Goal: Book appointment/travel/reservation

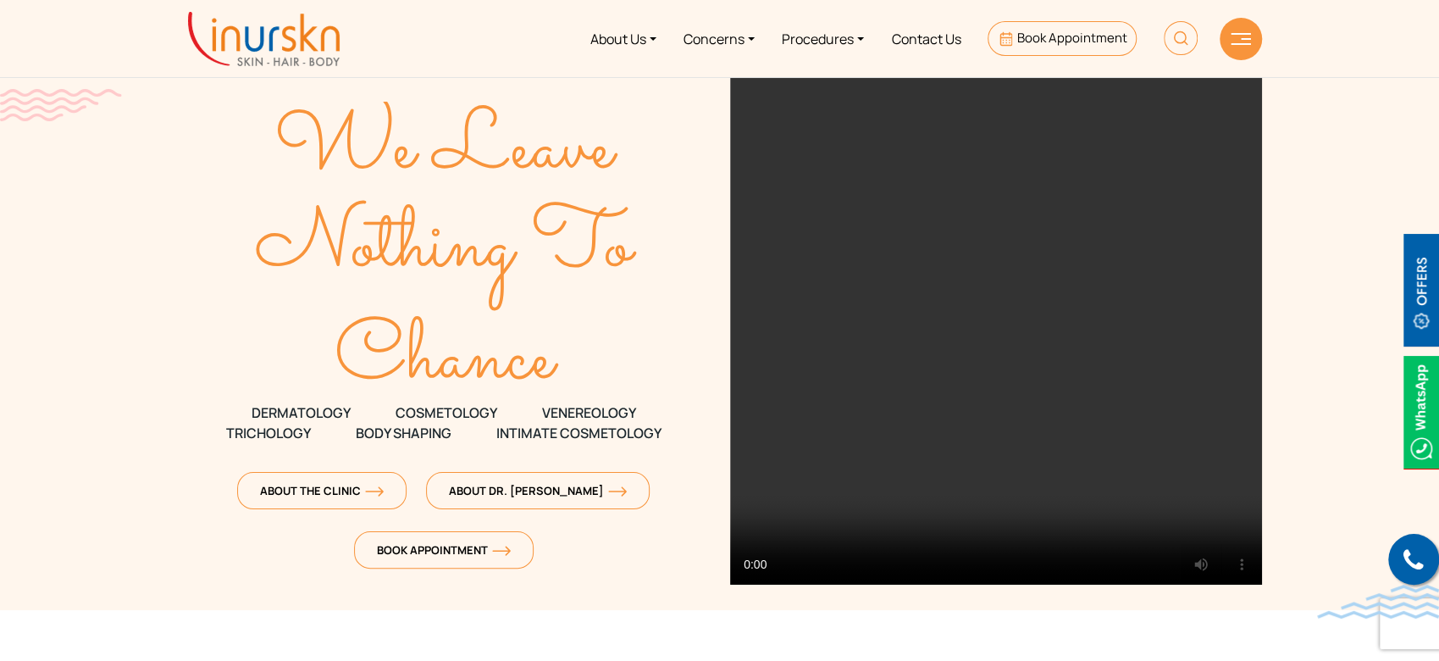
click at [1321, 219] on section "We Leave Nothing To Chance DERMATOLOGY COSMETOLOGY" at bounding box center [719, 305] width 1439 height 610
click at [1064, 38] on span "Book Appointment" at bounding box center [1072, 38] width 110 height 18
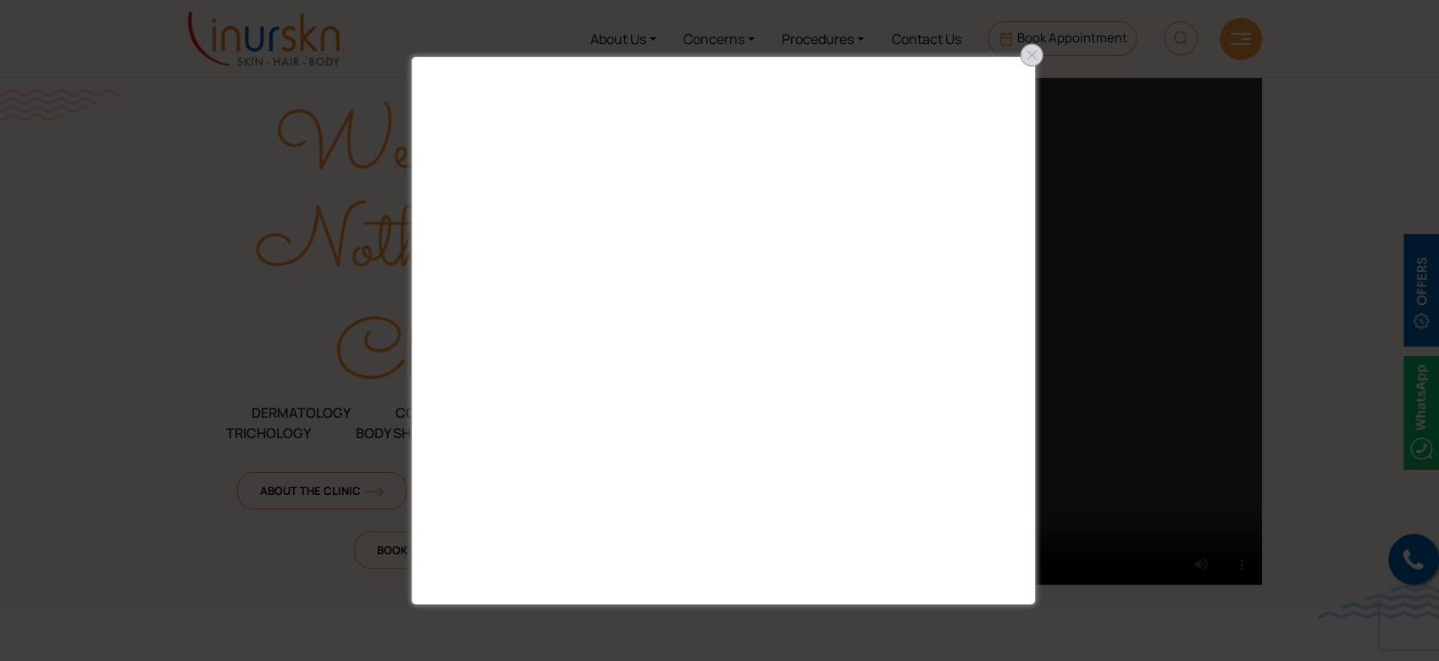
click at [1031, 55] on div at bounding box center [1031, 55] width 27 height 27
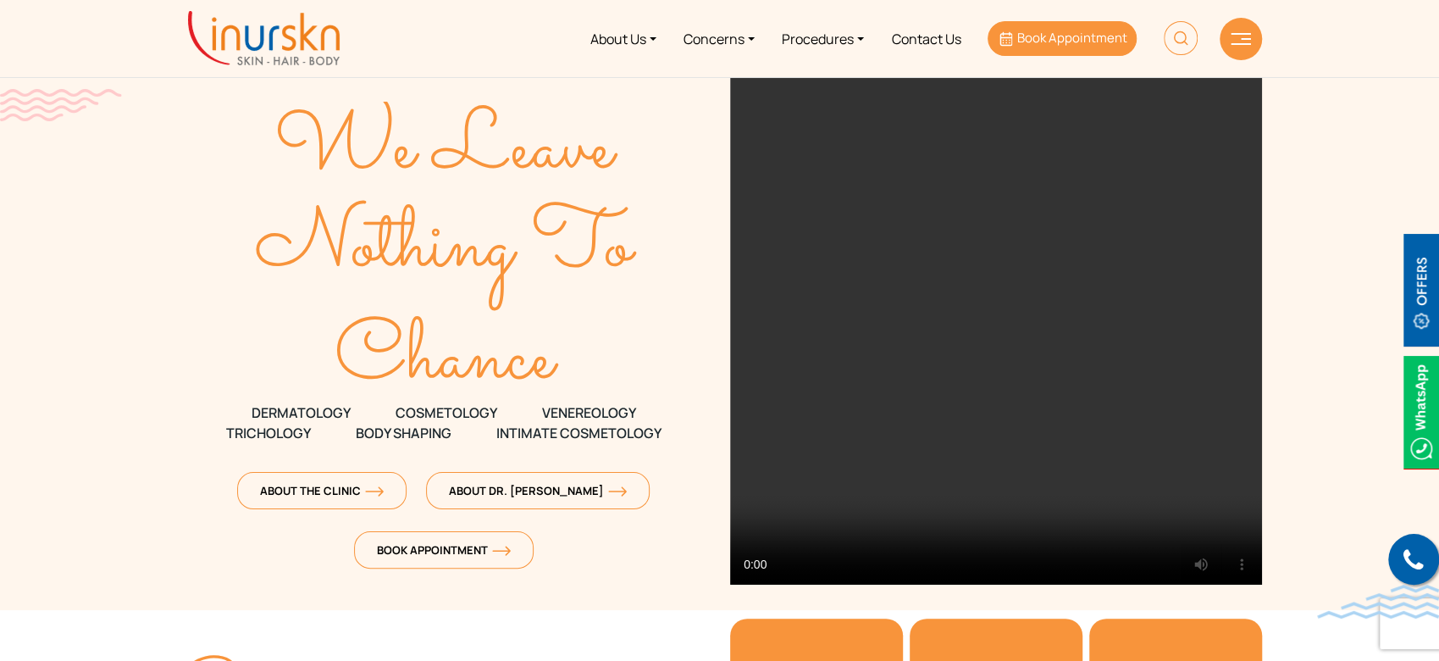
click at [1041, 42] on span "Book Appointment" at bounding box center [1072, 38] width 110 height 18
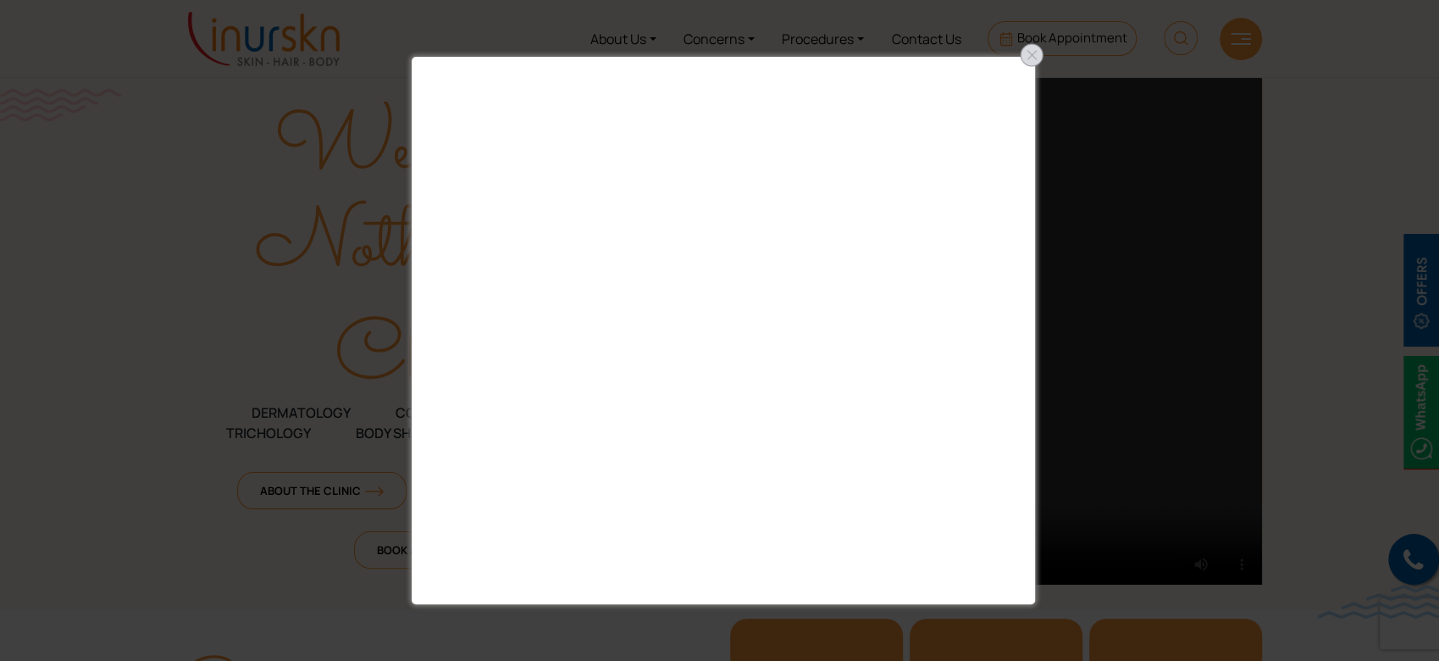
click at [1030, 58] on div at bounding box center [1031, 55] width 27 height 27
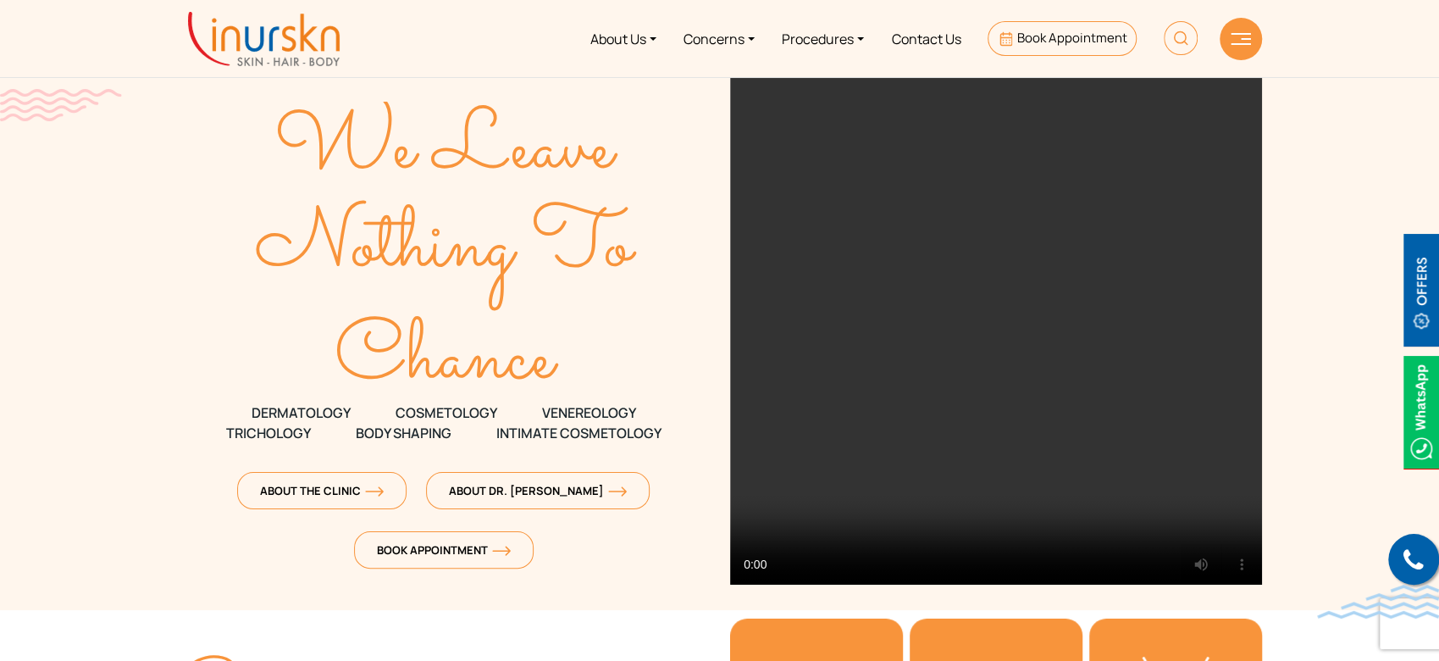
click at [1287, 200] on section "We Leave Nothing To Chance DERMATOLOGY COSMETOLOGY" at bounding box center [719, 305] width 1439 height 610
click at [1047, 37] on span "Book Appointment" at bounding box center [1072, 38] width 110 height 18
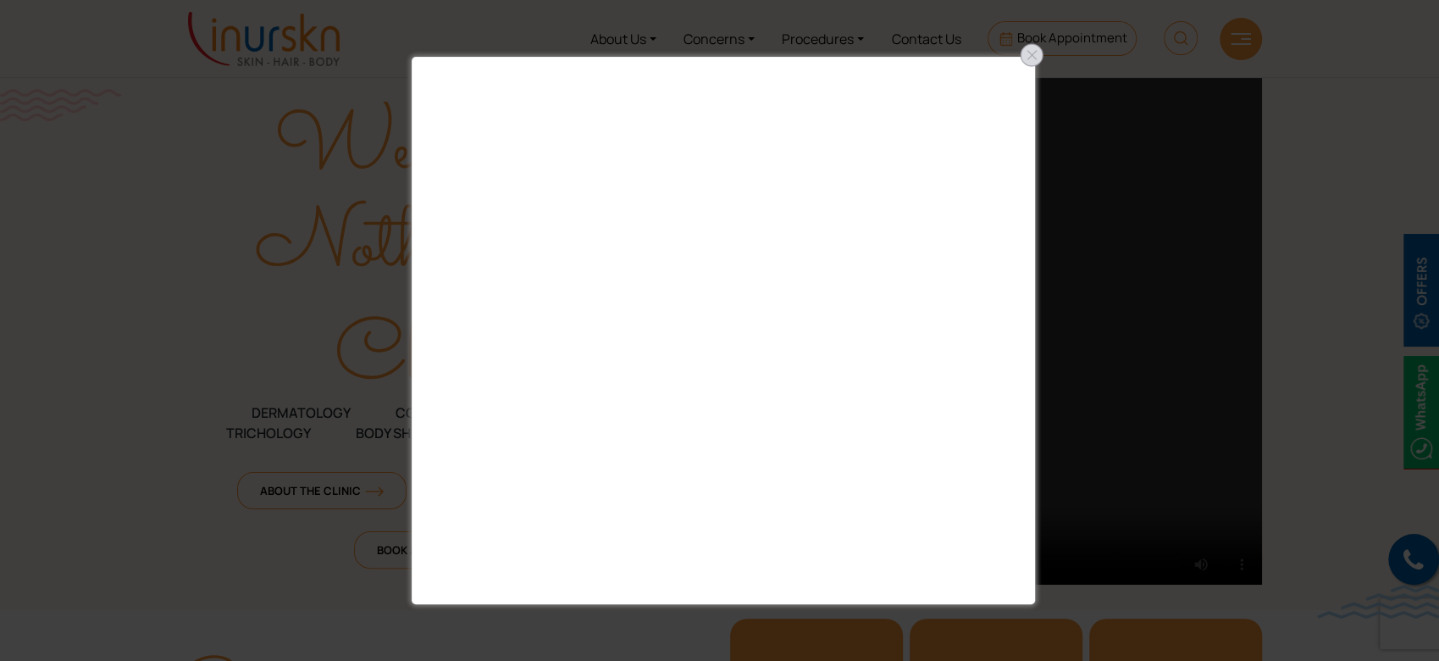
click at [1036, 54] on div at bounding box center [1031, 55] width 27 height 27
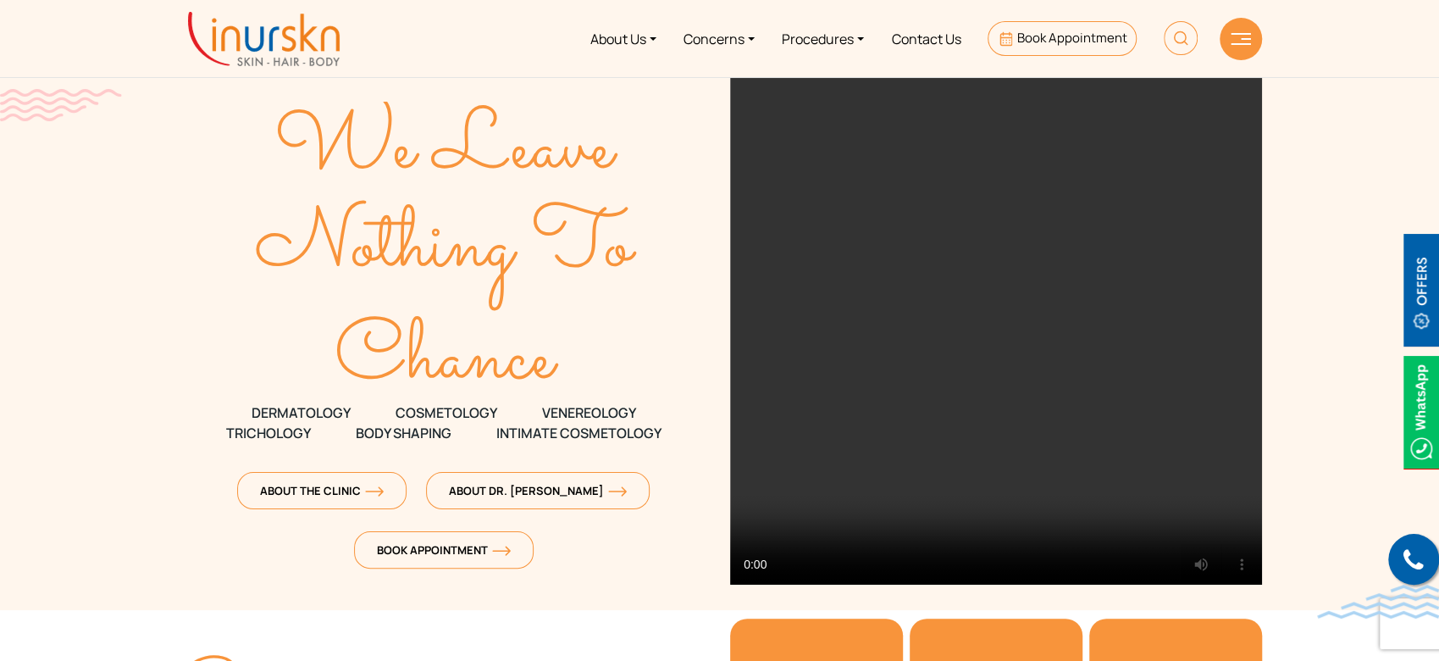
click at [1315, 349] on section "We Leave Nothing To Chance DERMATOLOGY COSMETOLOGY" at bounding box center [719, 305] width 1439 height 610
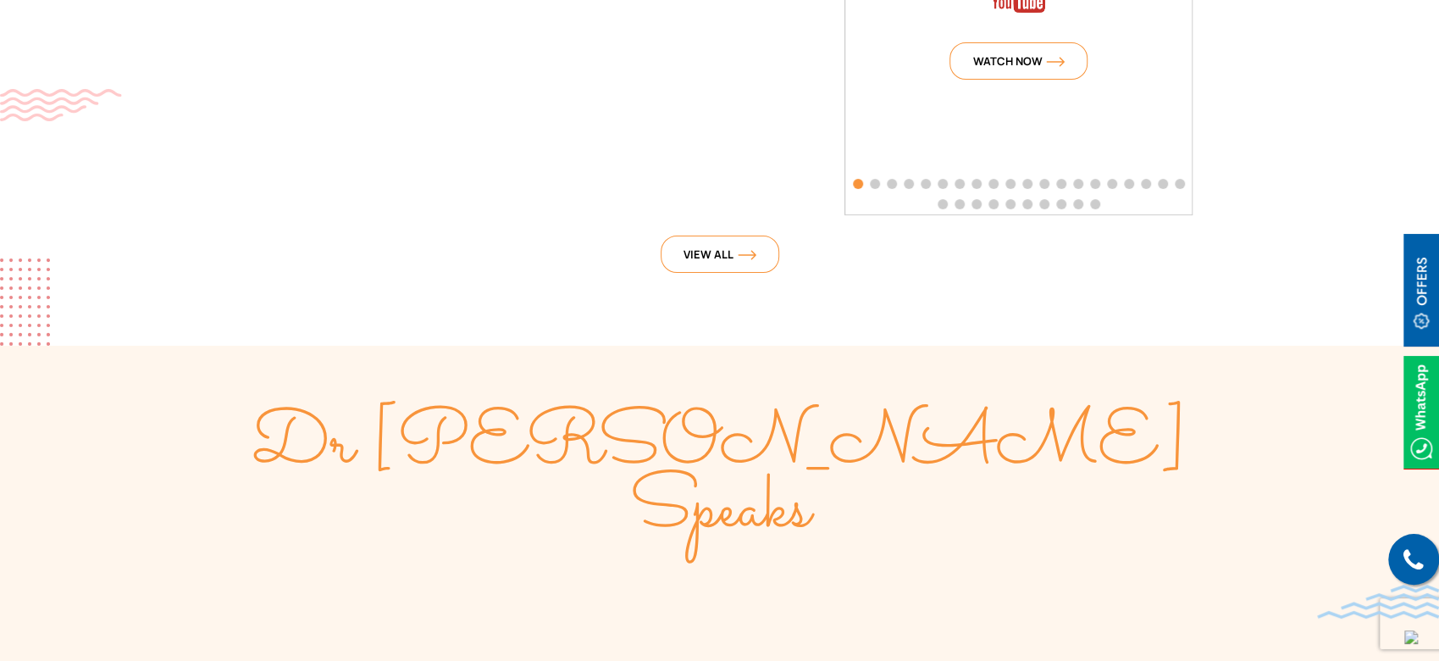
scroll to position [4177, 0]
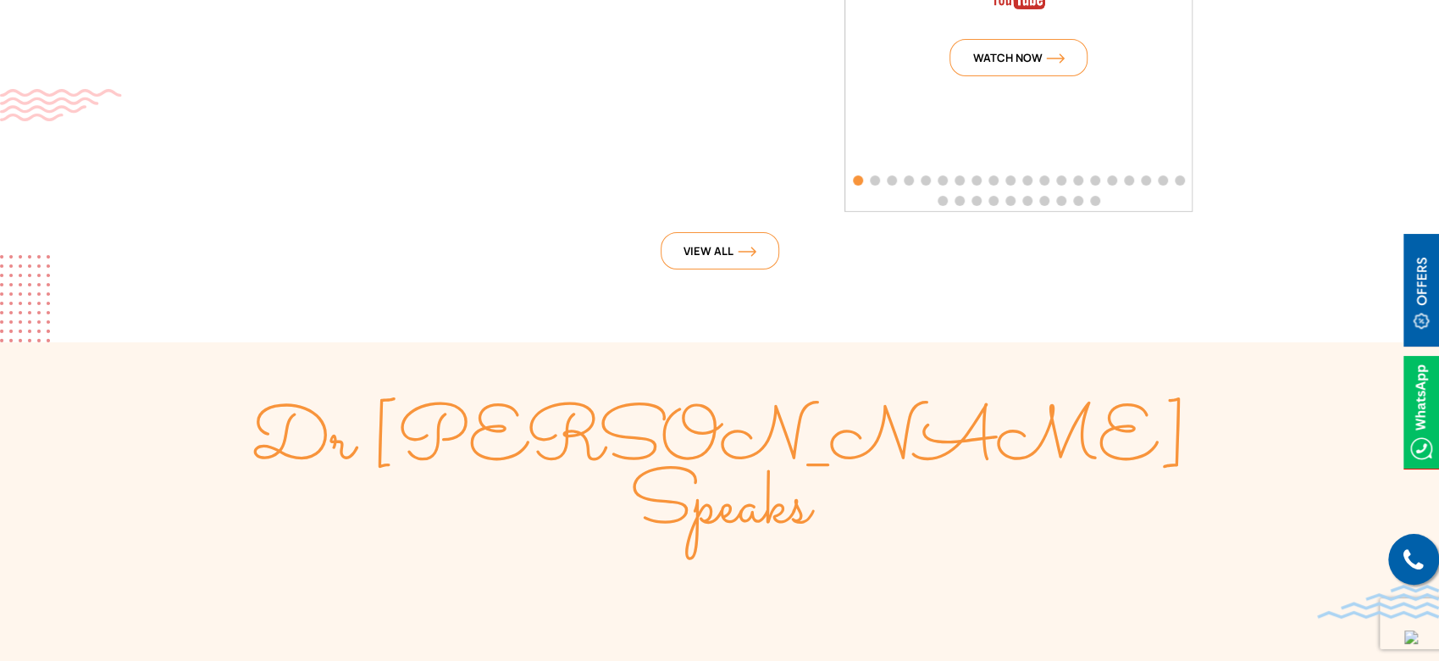
click at [472, 271] on div "View All" at bounding box center [720, 243] width 1084 height 63
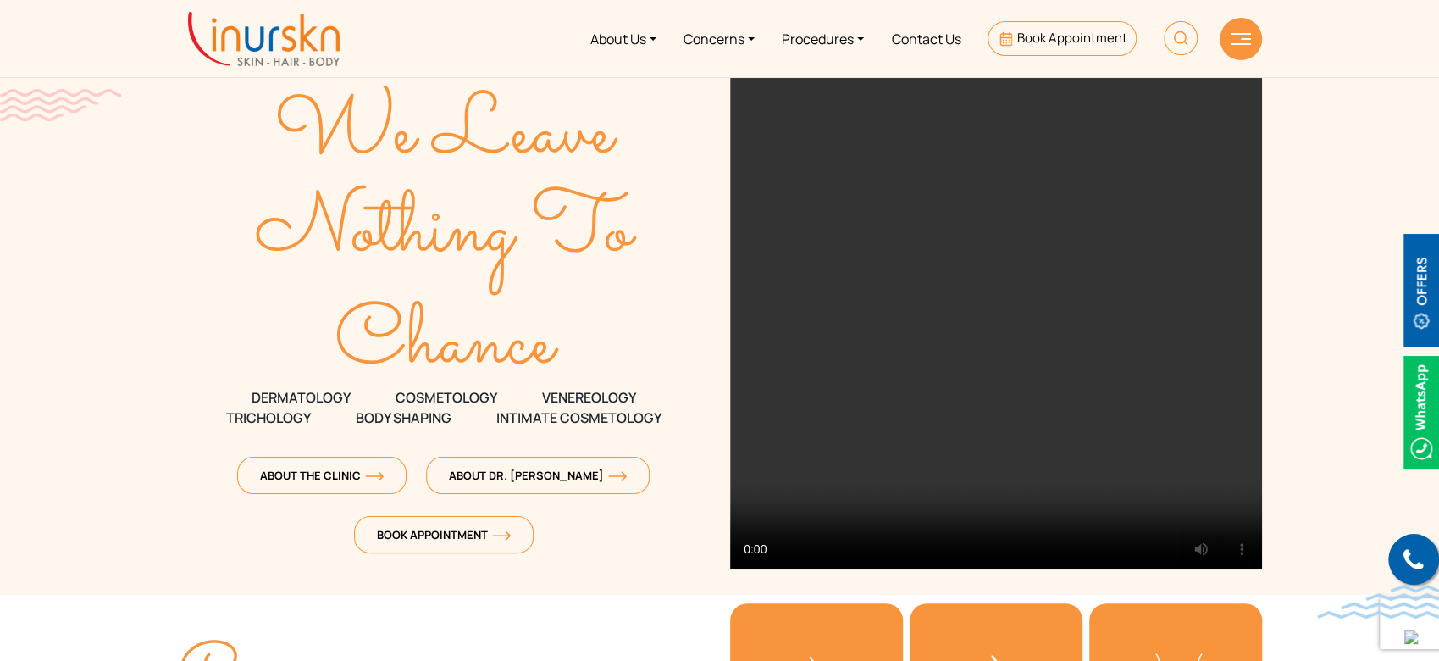
scroll to position [10, 0]
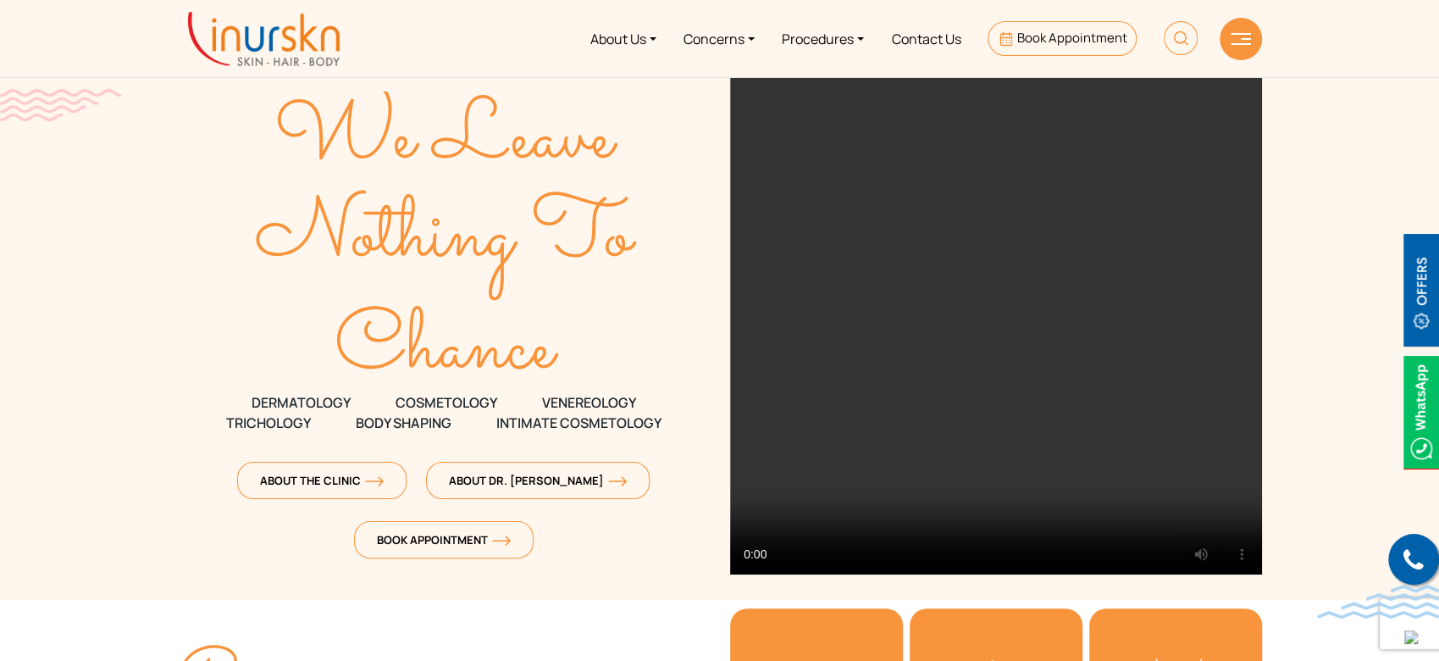
click at [199, 227] on icon "Nothing To" at bounding box center [444, 232] width 532 height 140
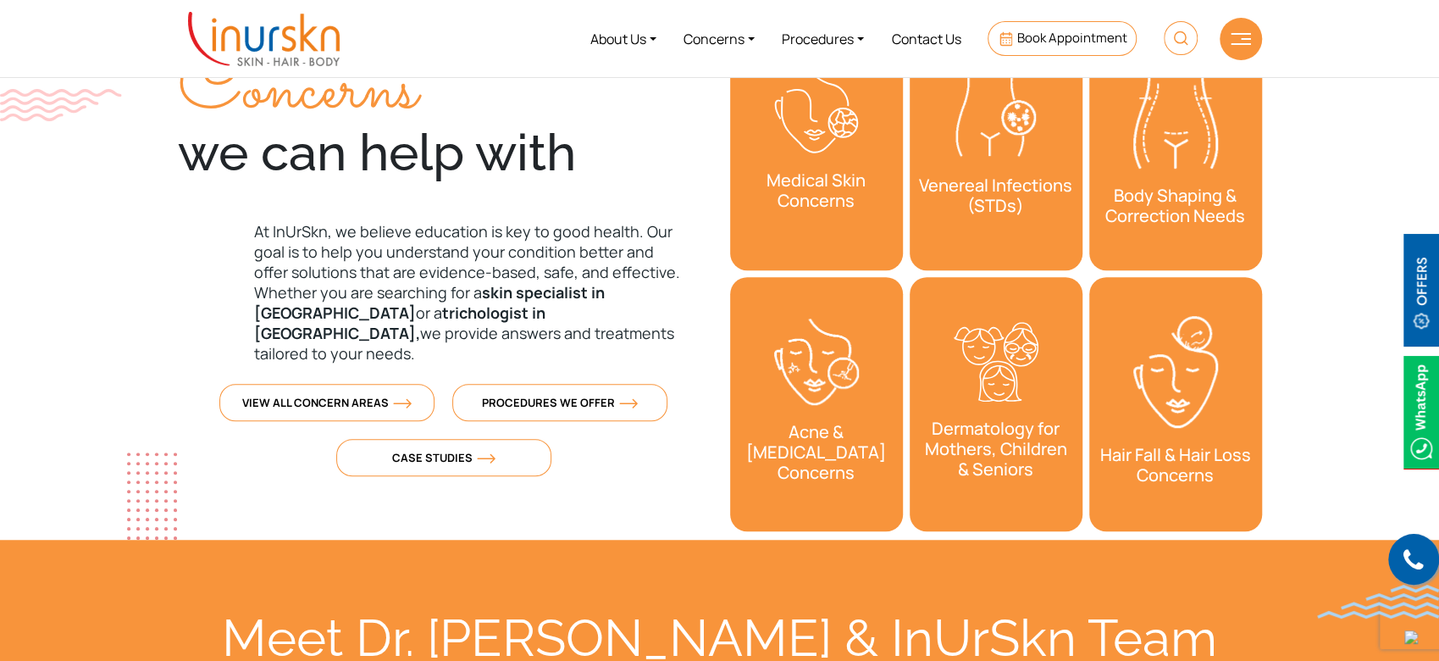
scroll to position [0, 0]
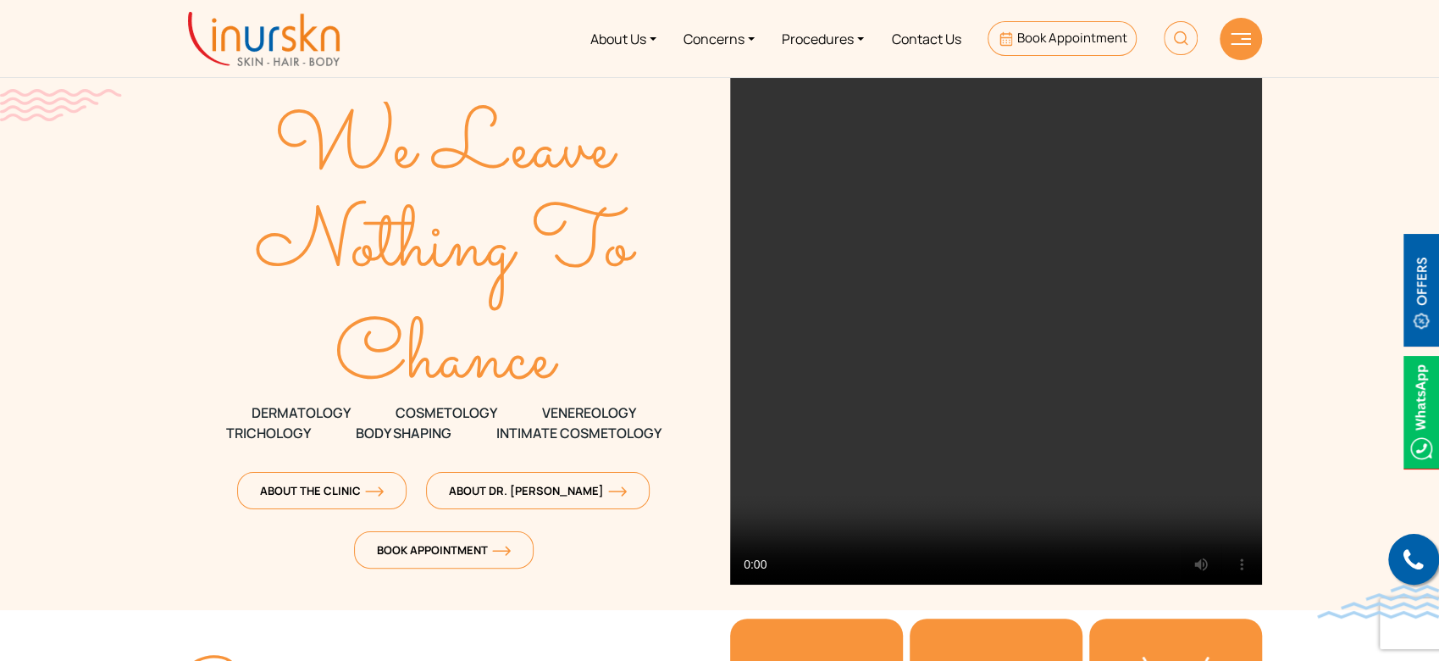
click at [1308, 296] on section "We Leave Nothing To Chance DERMATOLOGY COSMETOLOGY" at bounding box center [719, 305] width 1439 height 610
click at [689, 329] on icon "Chance" at bounding box center [444, 347] width 532 height 70
click at [1382, 157] on section "We Leave Nothing To Chance DERMATOLOGY COSMETOLOGY" at bounding box center [719, 305] width 1439 height 610
click at [1361, 86] on section "We Leave Nothing To Chance DERMATOLOGY COSMETOLOGY" at bounding box center [719, 305] width 1439 height 610
click at [374, 167] on text "We Leave" at bounding box center [446, 149] width 344 height 125
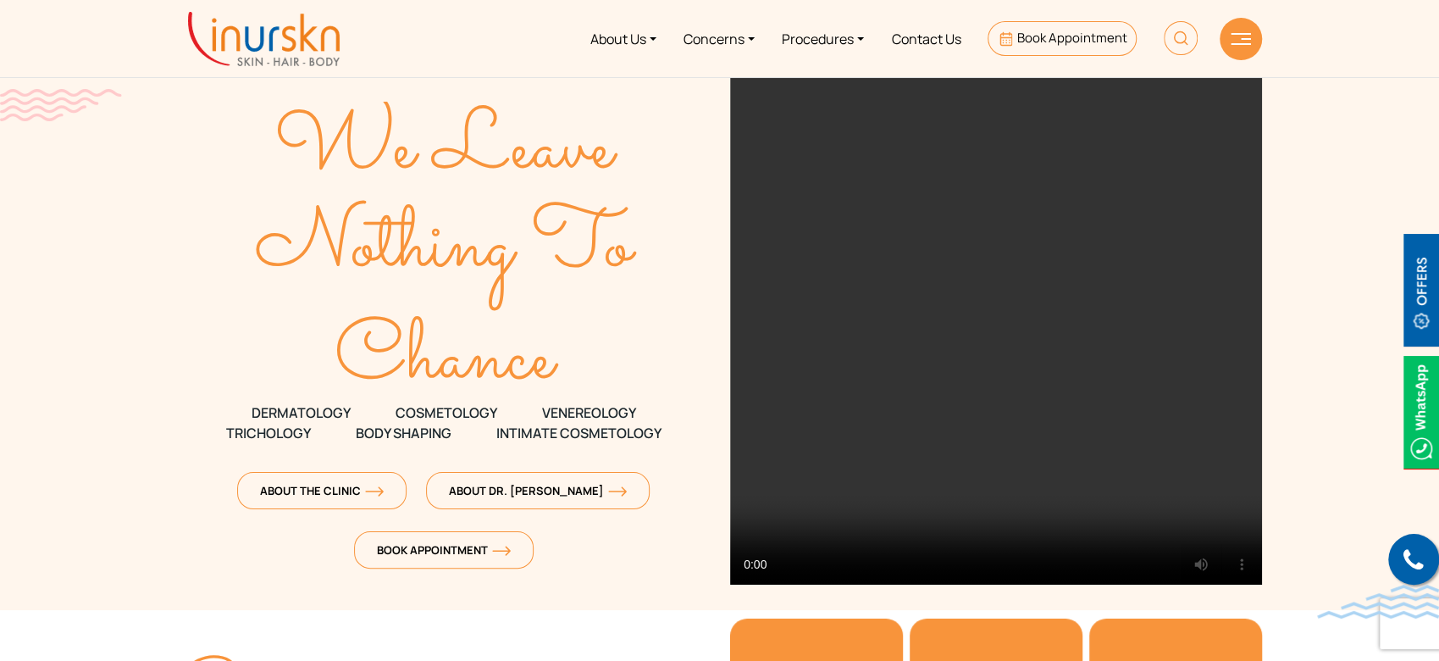
click at [217, 149] on icon "We Leave" at bounding box center [444, 137] width 532 height 70
click at [108, 287] on section "We Leave Nothing To Chance DERMATOLOGY COSMETOLOGY" at bounding box center [719, 305] width 1439 height 610
click at [176, 234] on div "We Leave Nothing To Chance DERMATOLOGY COSMETOLOGY VENEREOLOGY TRICHOLOGY" at bounding box center [444, 332] width 552 height 513
click at [115, 294] on section "We Leave Nothing To Chance DERMATOLOGY COSMETOLOGY" at bounding box center [719, 305] width 1439 height 610
